Goal: Task Accomplishment & Management: Complete application form

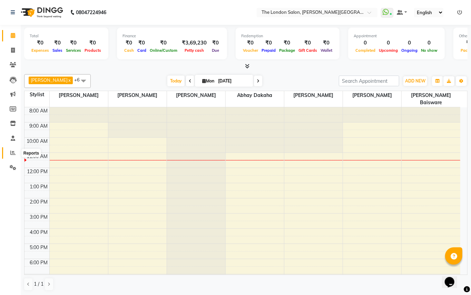
click at [13, 149] on span at bounding box center [13, 153] width 12 height 8
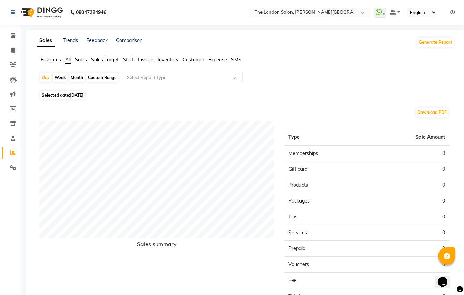
click at [72, 77] on div "Month" at bounding box center [77, 78] width 16 height 10
select select "9"
select select "2025"
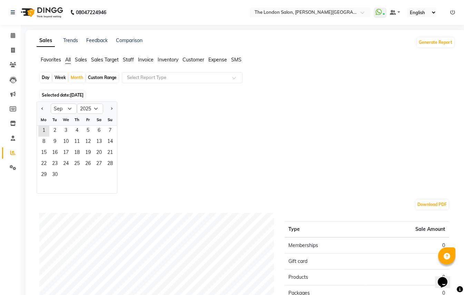
click at [38, 108] on div at bounding box center [44, 108] width 14 height 11
click at [41, 107] on button "Previous month" at bounding box center [43, 108] width 6 height 11
select select "8"
click at [84, 130] on span "1" at bounding box center [87, 131] width 11 height 11
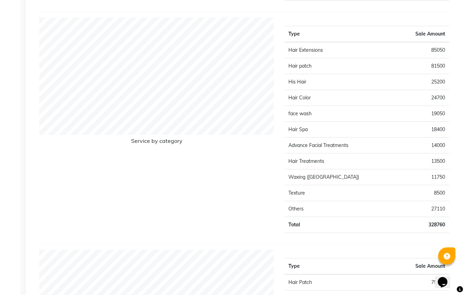
scroll to position [999, 0]
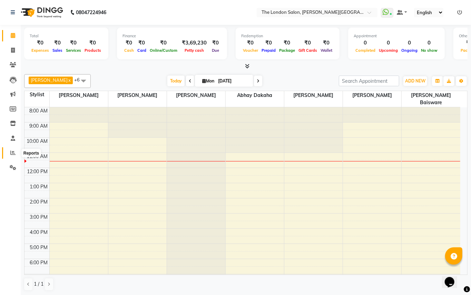
click at [12, 150] on icon at bounding box center [12, 152] width 5 height 5
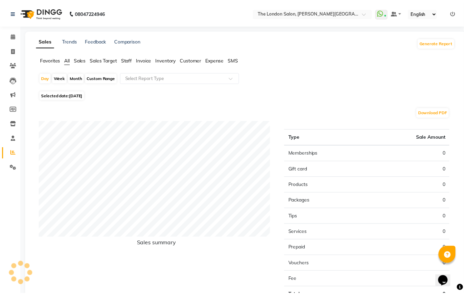
scroll to position [49, 0]
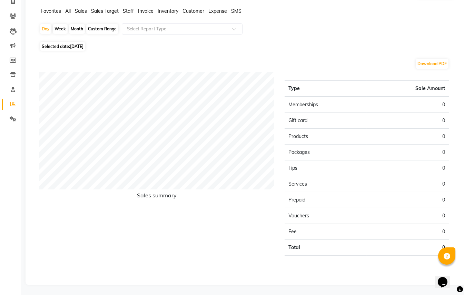
click at [76, 25] on div "Month" at bounding box center [77, 29] width 16 height 10
select select "9"
select select "2025"
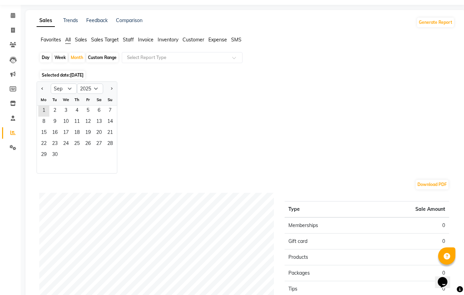
scroll to position [141, 0]
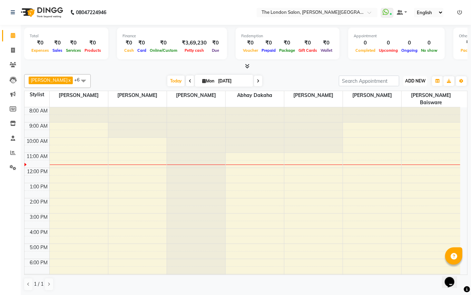
click at [406, 78] on span "ADD NEW" at bounding box center [415, 80] width 20 height 5
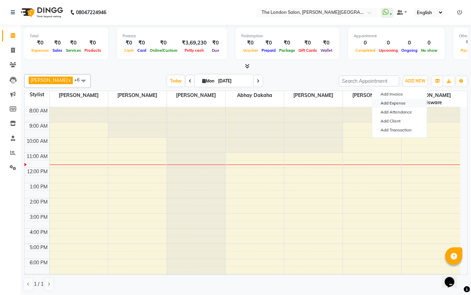
click at [387, 104] on link "Add Expense" at bounding box center [399, 103] width 54 height 9
select select "3518"
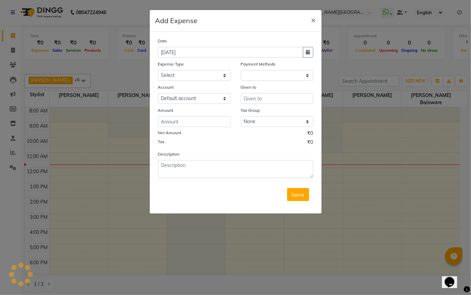
select select "1"
select select "3517"
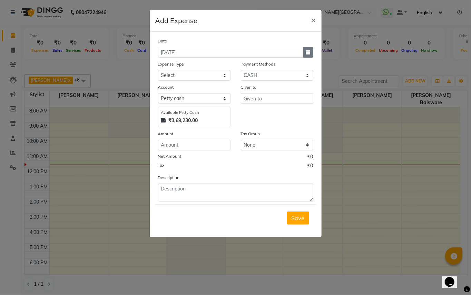
click at [306, 51] on icon "button" at bounding box center [308, 52] width 4 height 5
select select "9"
select select "2025"
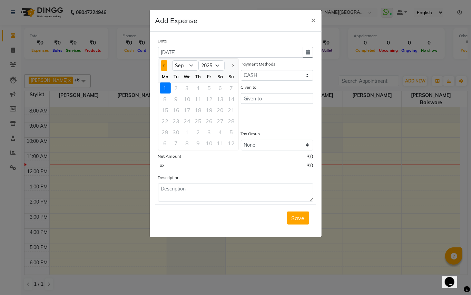
click at [165, 62] on button "Previous month" at bounding box center [164, 65] width 6 height 11
select select "8"
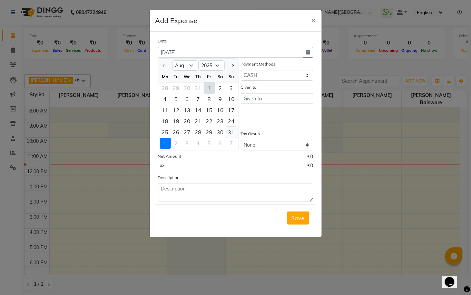
click at [231, 133] on div "31" at bounding box center [231, 132] width 11 height 11
type input "[DATE]"
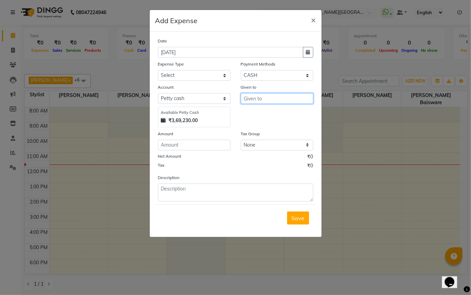
click at [255, 102] on input "text" at bounding box center [277, 98] width 72 height 11
click at [254, 114] on span "m" at bounding box center [251, 113] width 5 height 7
type input "[PERSON_NAME]"
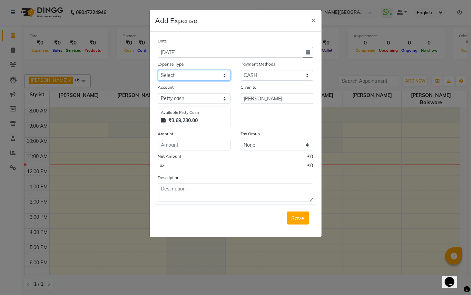
click at [191, 72] on select "Select Advance Salary Bank charges Car maintenance Cash transfer to bank Cash t…" at bounding box center [194, 75] width 72 height 11
select select "7120"
click at [158, 70] on select "Select Advance Salary Bank charges Car maintenance Cash transfer to bank Cash t…" at bounding box center [194, 75] width 72 height 11
click at [211, 205] on div "Save" at bounding box center [235, 217] width 161 height 27
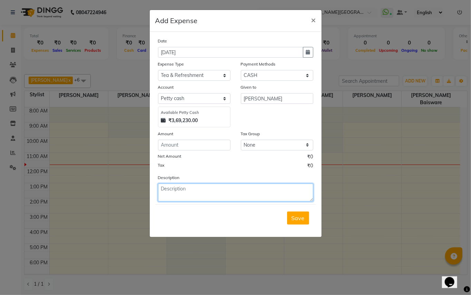
click at [213, 195] on textarea at bounding box center [235, 192] width 155 height 18
type textarea "138 rs given to megha di for mlik and sweet"
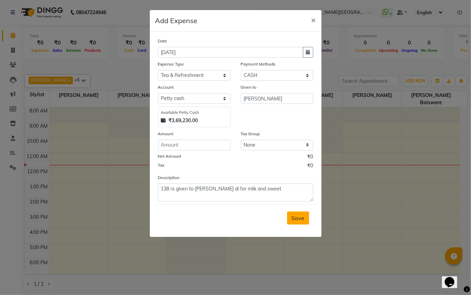
click at [306, 222] on button "Save" at bounding box center [298, 217] width 22 height 13
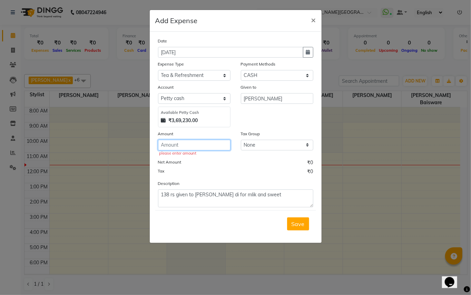
click at [207, 141] on input "number" at bounding box center [194, 145] width 72 height 11
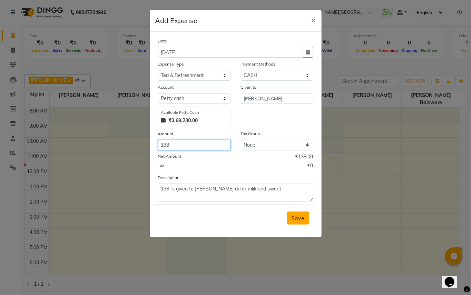
type input "138"
click at [300, 217] on span "Save" at bounding box center [297, 218] width 13 height 7
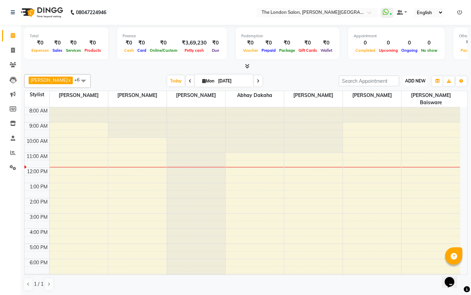
click at [423, 83] on span "ADD NEW" at bounding box center [415, 80] width 20 height 5
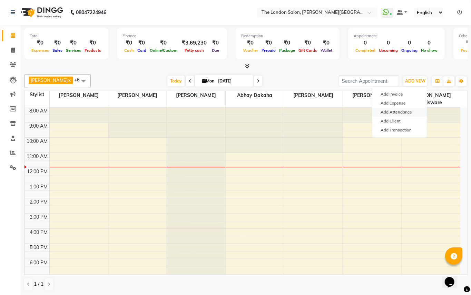
click at [404, 110] on link "Add Attendance" at bounding box center [399, 112] width 54 height 9
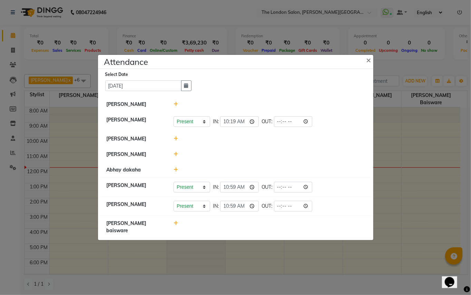
click at [361, 50] on button "×" at bounding box center [369, 59] width 17 height 19
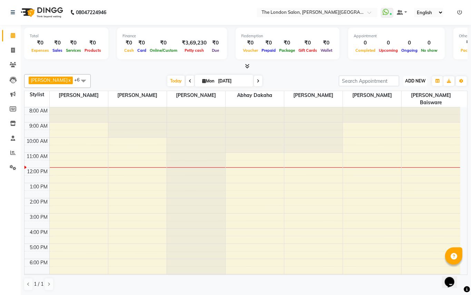
click at [411, 83] on span "ADD NEW" at bounding box center [415, 80] width 20 height 5
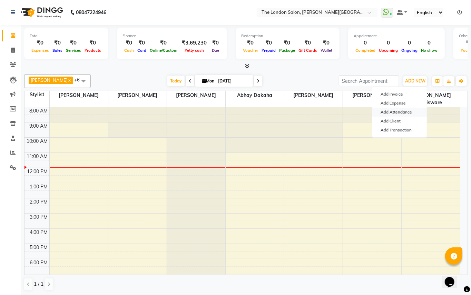
click at [404, 111] on link "Add Attendance" at bounding box center [399, 112] width 54 height 9
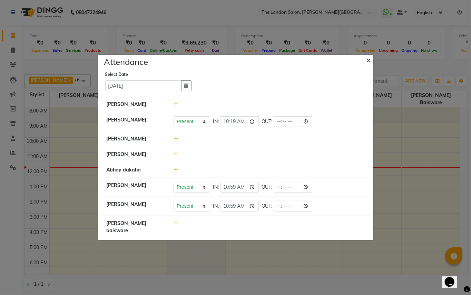
click at [371, 63] on button "×" at bounding box center [369, 59] width 17 height 19
